Goal: Book appointment/travel/reservation

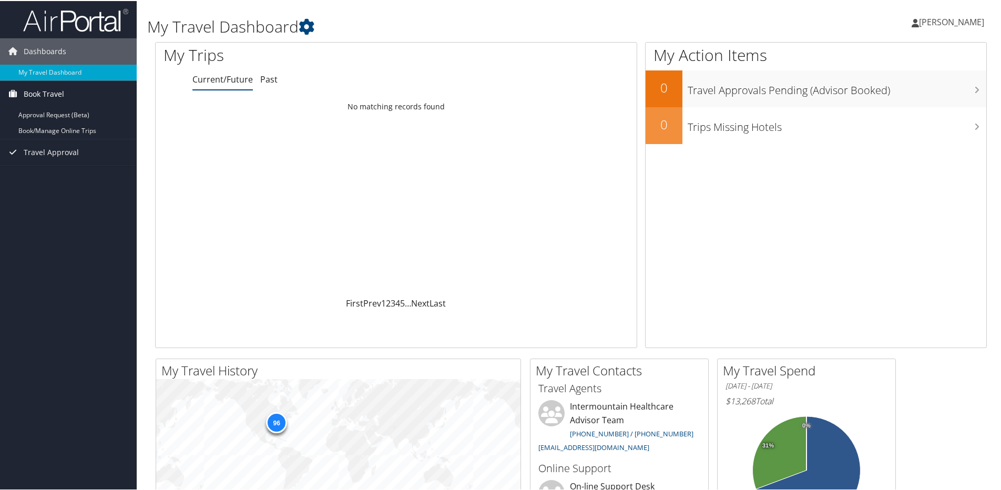
click at [94, 94] on link "Book Travel" at bounding box center [68, 93] width 137 height 26
click at [87, 94] on link "Book Travel" at bounding box center [68, 93] width 137 height 26
click at [71, 131] on link "Book/Manage Online Trips" at bounding box center [68, 130] width 137 height 16
